Goal: Find specific page/section: Find specific page/section

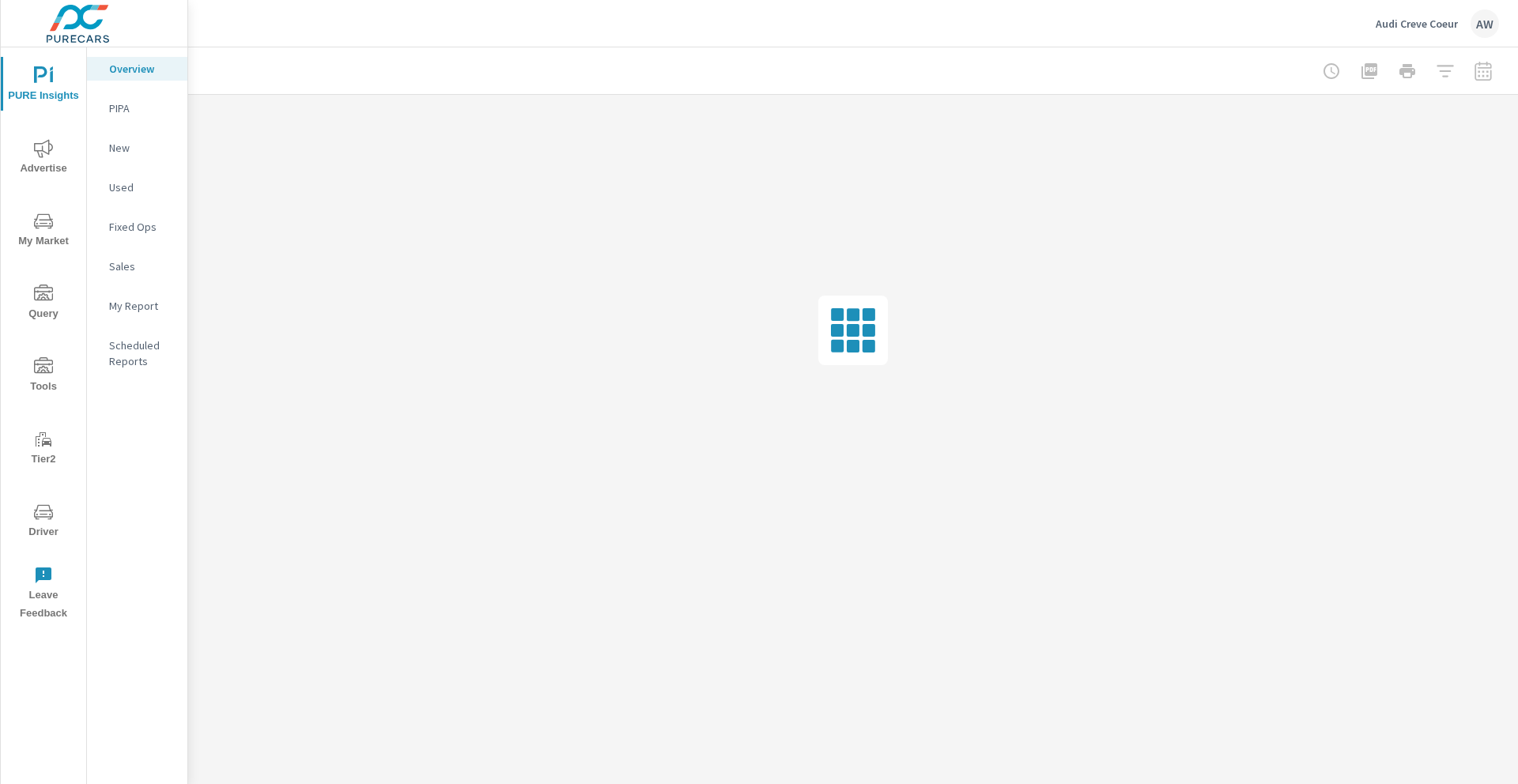
click at [1434, 26] on p "Audi Creve Coeur" at bounding box center [1417, 23] width 82 height 14
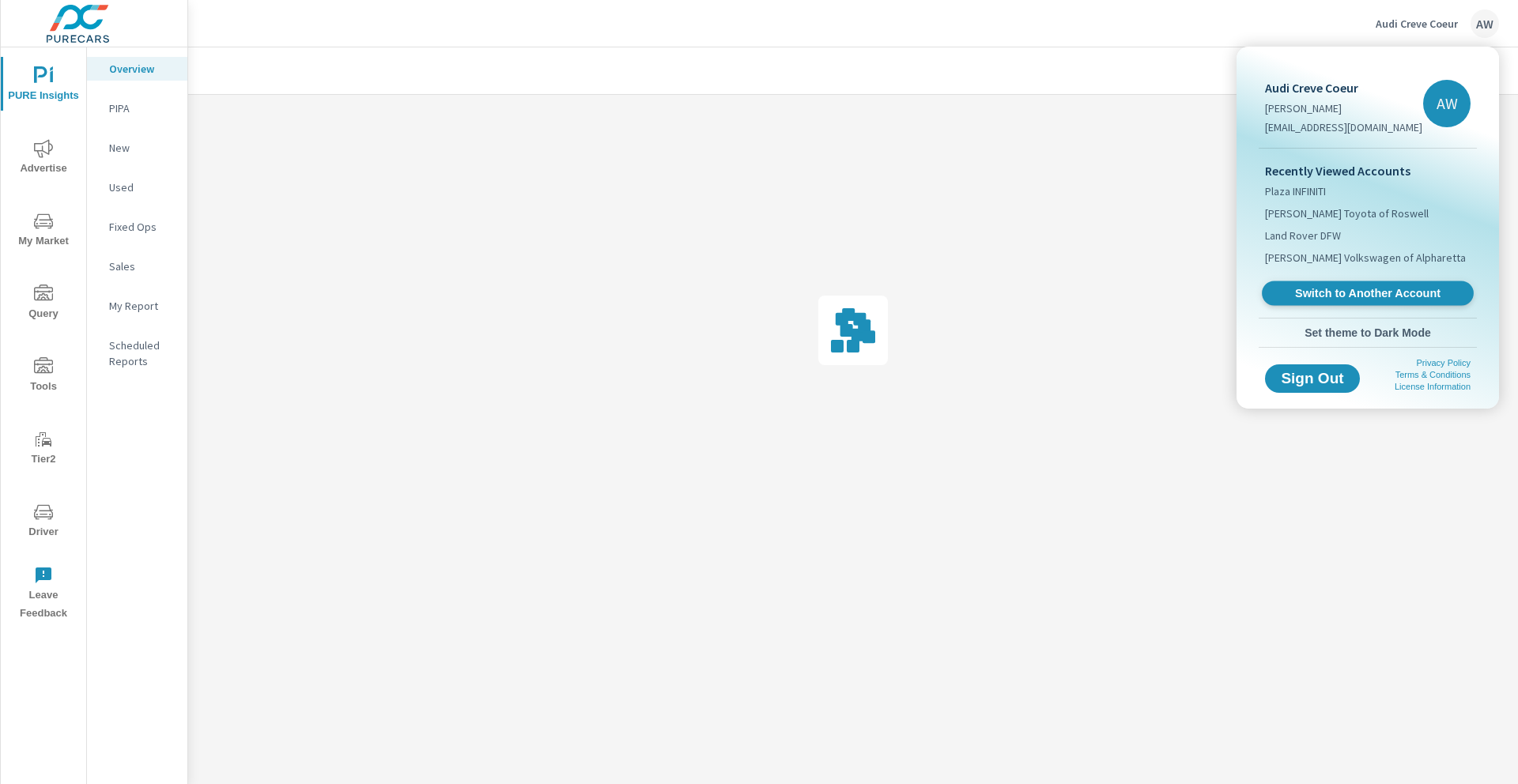
click at [1337, 294] on span "Switch to Another Account" at bounding box center [1367, 294] width 193 height 15
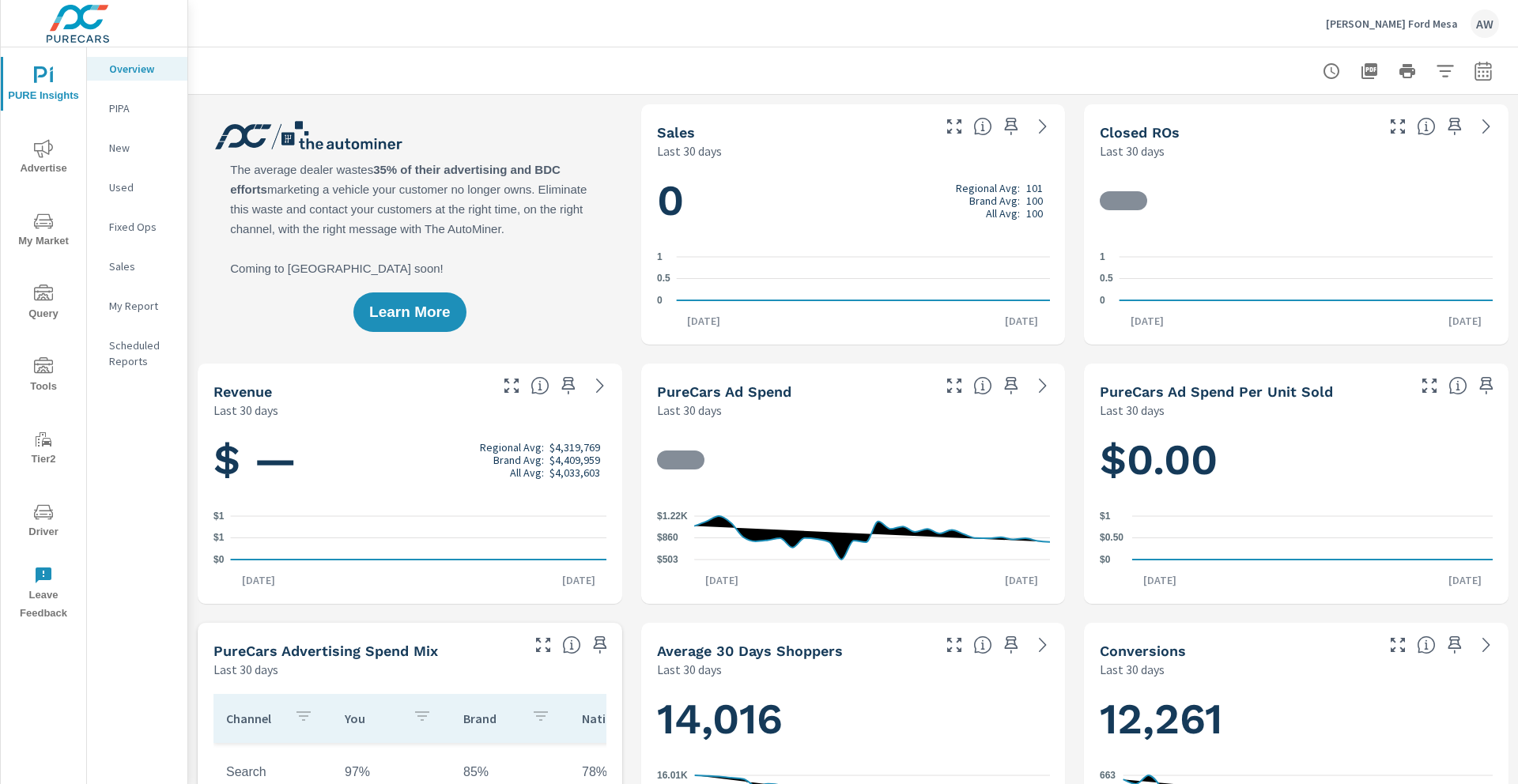
click at [55, 158] on span "Advertise" at bounding box center [43, 158] width 76 height 38
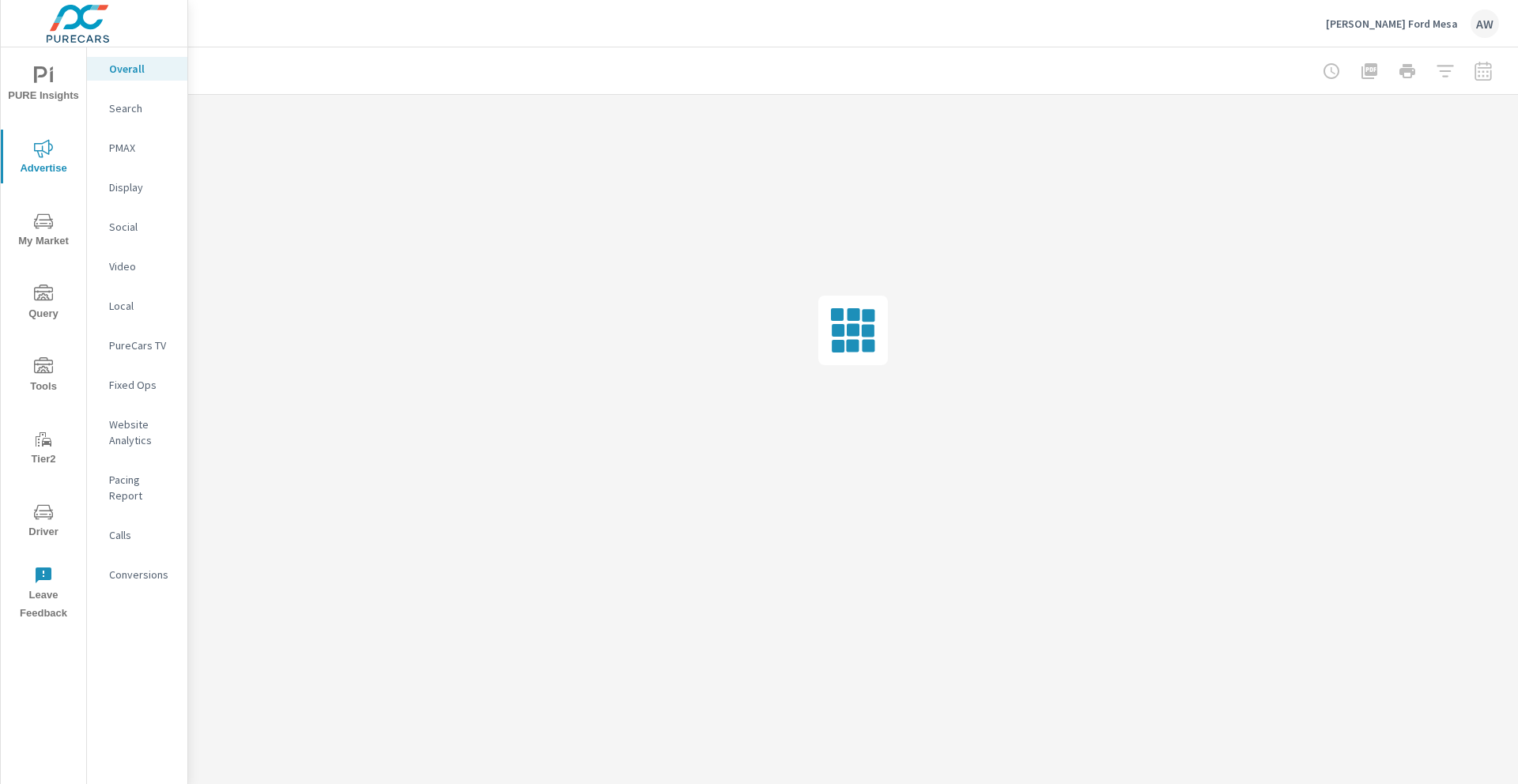
click at [42, 387] on span "Tools" at bounding box center [43, 376] width 76 height 38
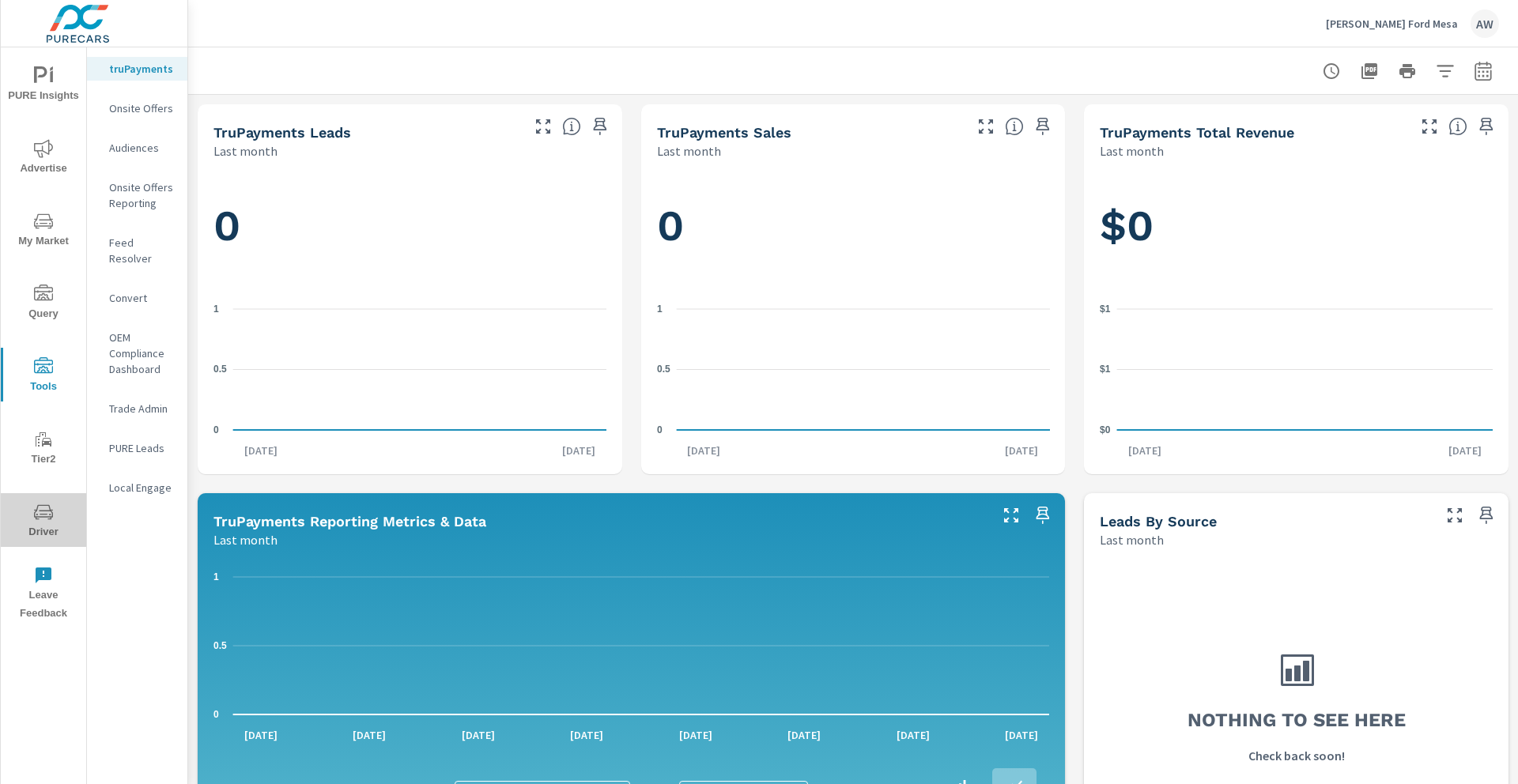
click at [43, 529] on span "Driver" at bounding box center [43, 522] width 76 height 38
click at [61, 512] on span "Driver" at bounding box center [43, 522] width 76 height 38
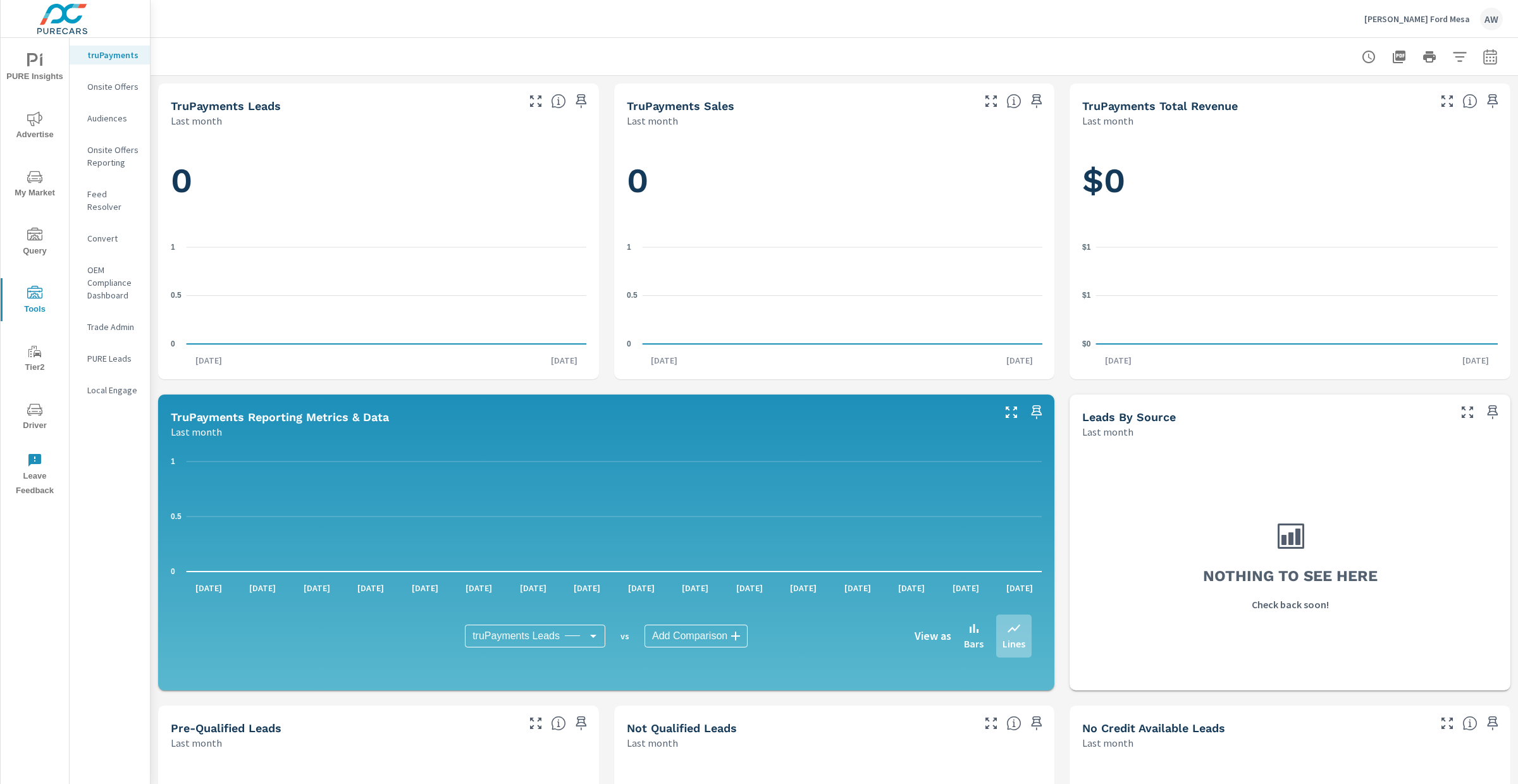
click at [38, 412] on icon "nav menu" at bounding box center [35, 410] width 15 height 12
click at [50, 409] on span "Driver" at bounding box center [34, 417] width 61 height 31
click at [40, 409] on icon "nav menu" at bounding box center [35, 410] width 15 height 15
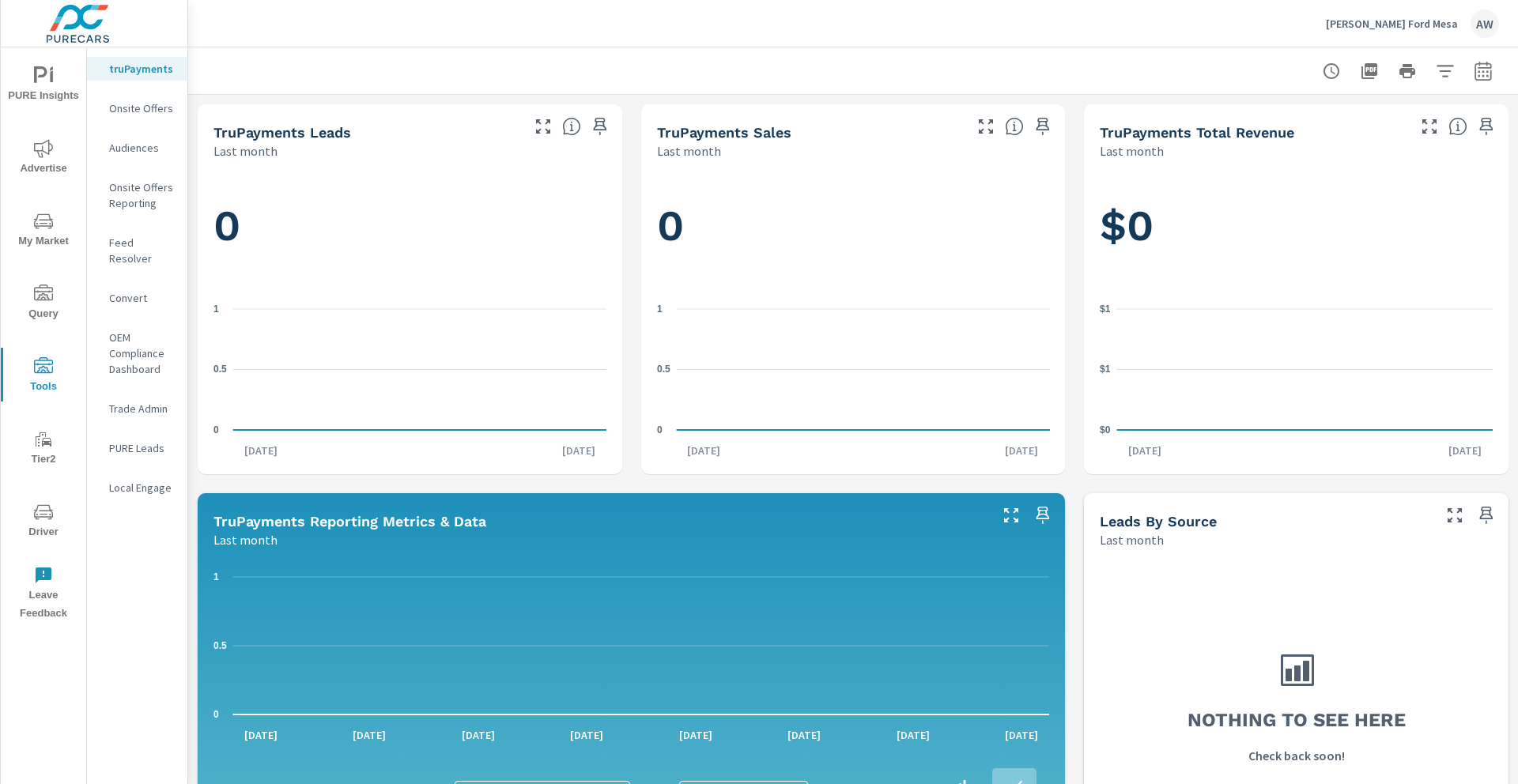
click at [49, 516] on icon "nav menu" at bounding box center [43, 512] width 19 height 15
click at [59, 518] on span "Driver" at bounding box center [43, 522] width 76 height 38
click at [46, 520] on icon "nav menu" at bounding box center [43, 512] width 19 height 19
click at [47, 509] on icon "nav menu" at bounding box center [43, 512] width 19 height 19
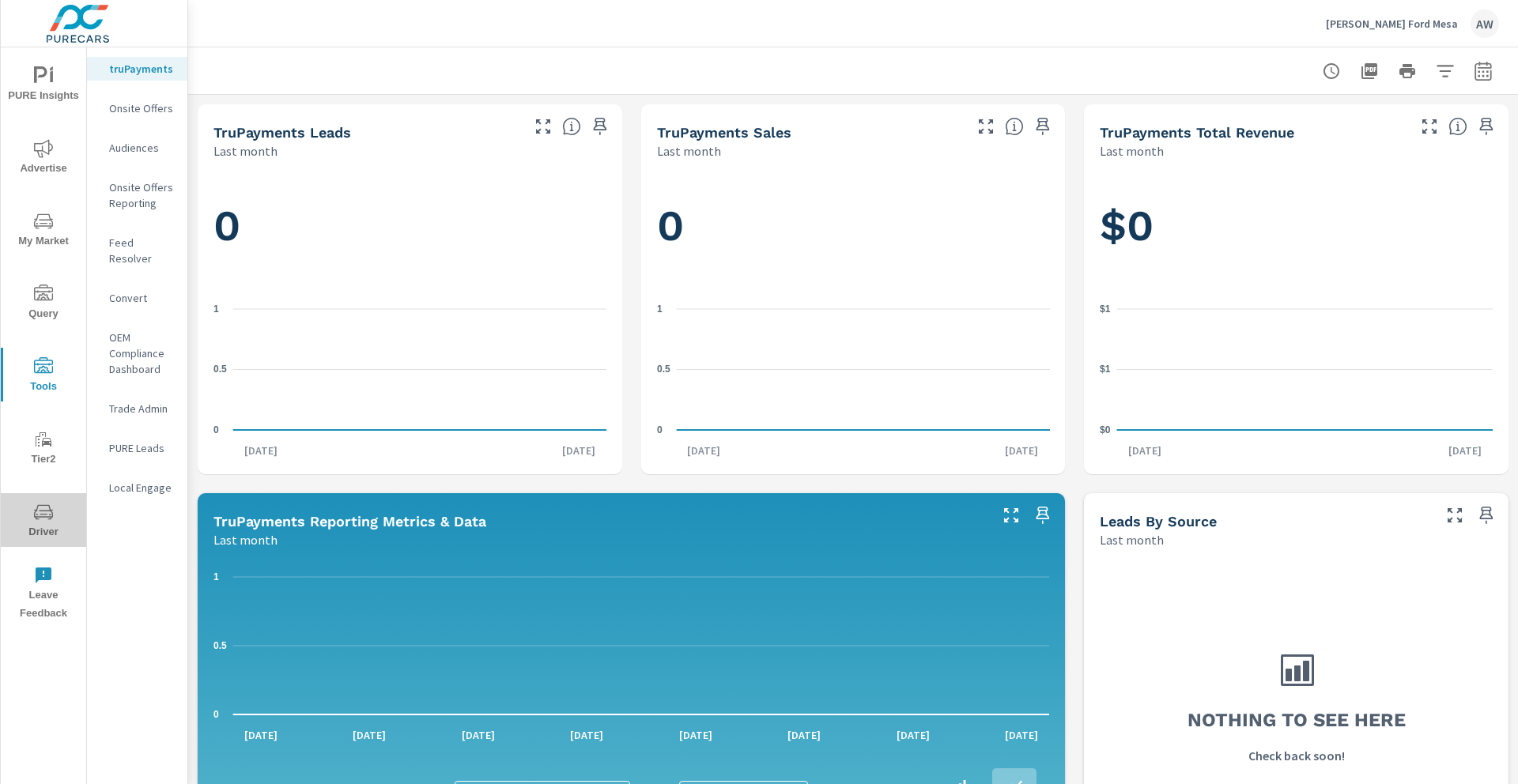
click at [51, 517] on icon "nav menu" at bounding box center [43, 512] width 19 height 19
click at [51, 517] on icon "nav menu" at bounding box center [43, 512] width 19 height 15
click at [51, 516] on icon "nav menu" at bounding box center [43, 512] width 19 height 15
click at [38, 510] on icon "nav menu" at bounding box center [43, 512] width 19 height 19
